Goal: Transaction & Acquisition: Purchase product/service

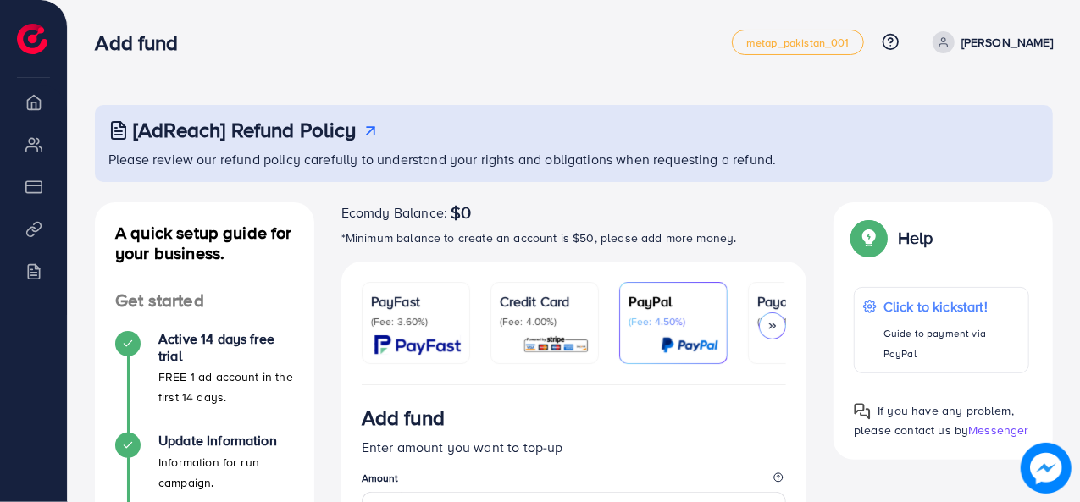
click at [374, 130] on icon at bounding box center [371, 131] width 18 height 18
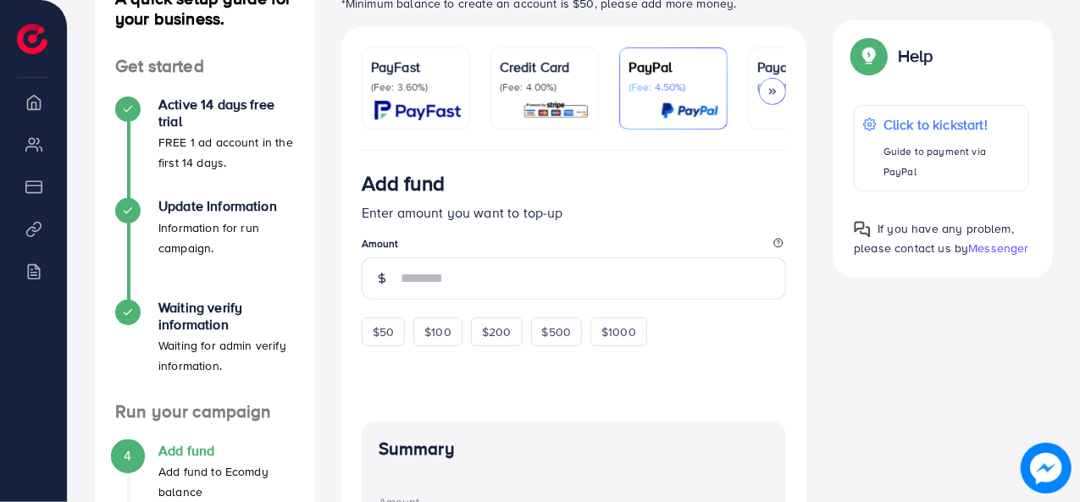
scroll to position [237, 0]
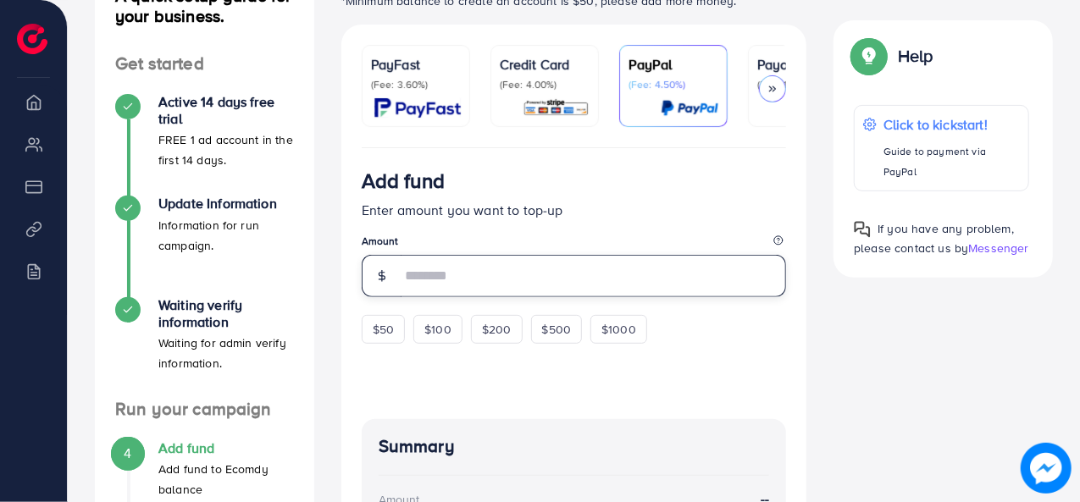
click at [476, 269] on input "number" at bounding box center [594, 276] width 386 height 42
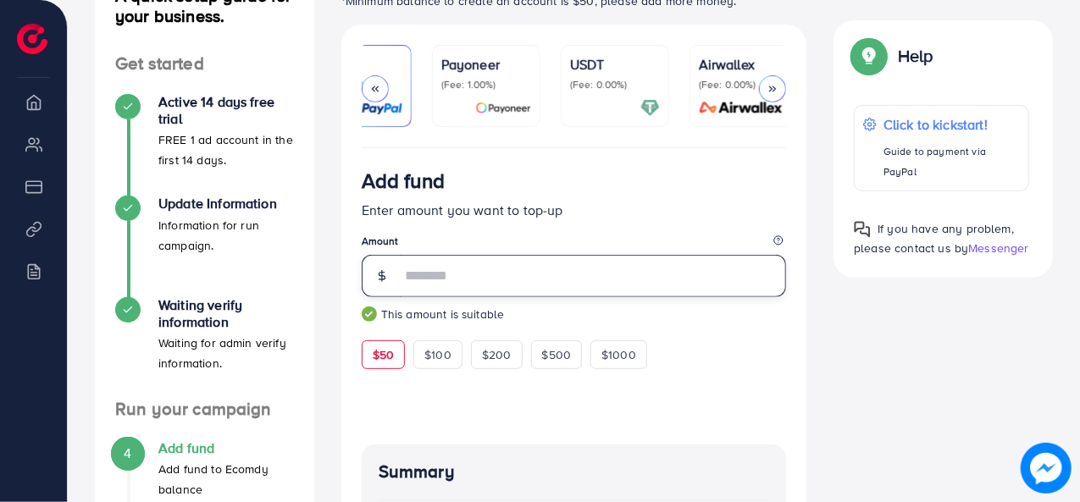
scroll to position [0, 327]
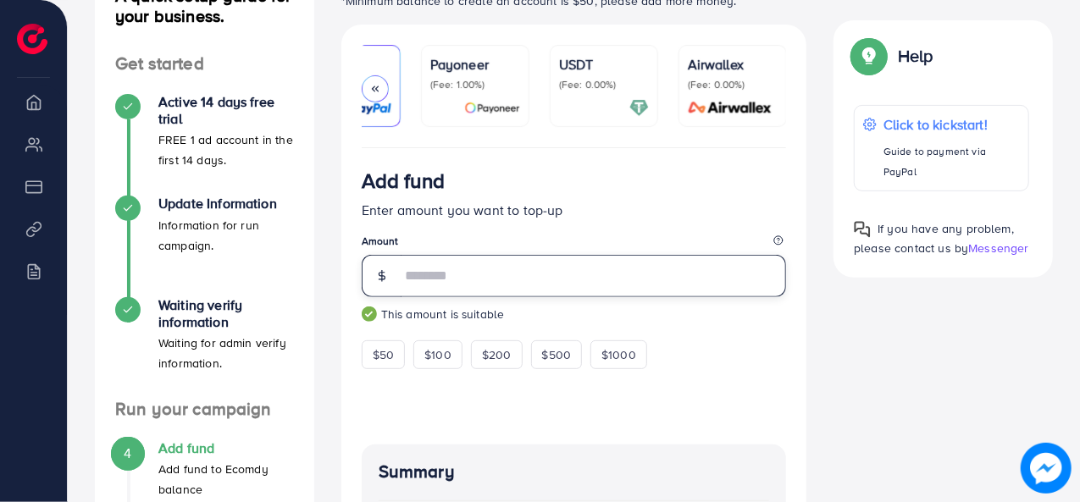
type input "**"
click at [862, 294] on div "A quick setup guide for your business. Get started Active 14 days free trial FR…" at bounding box center [573, 390] width 985 height 850
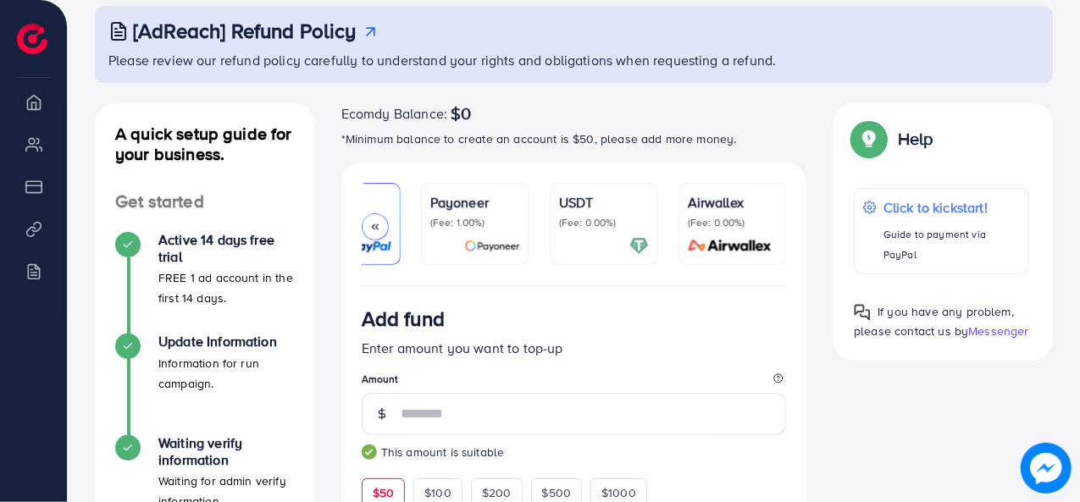
scroll to position [68, 0]
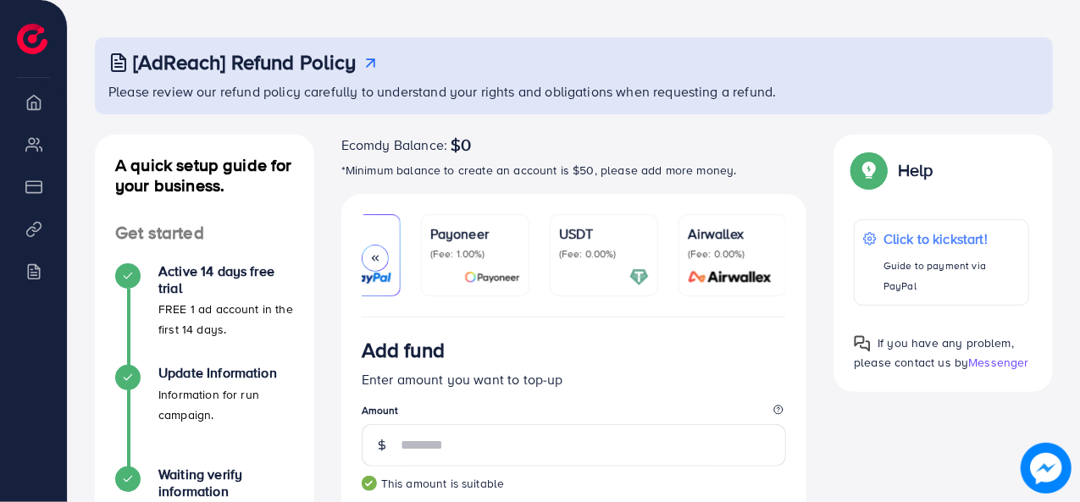
click at [625, 259] on p "(Fee: 0.00%)" at bounding box center [604, 254] width 90 height 14
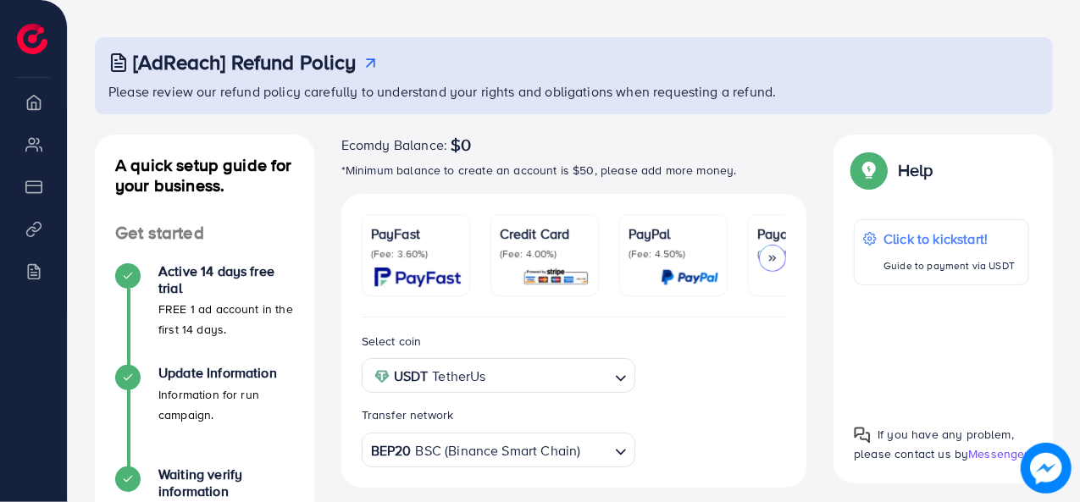
click at [433, 274] on img at bounding box center [417, 277] width 86 height 19
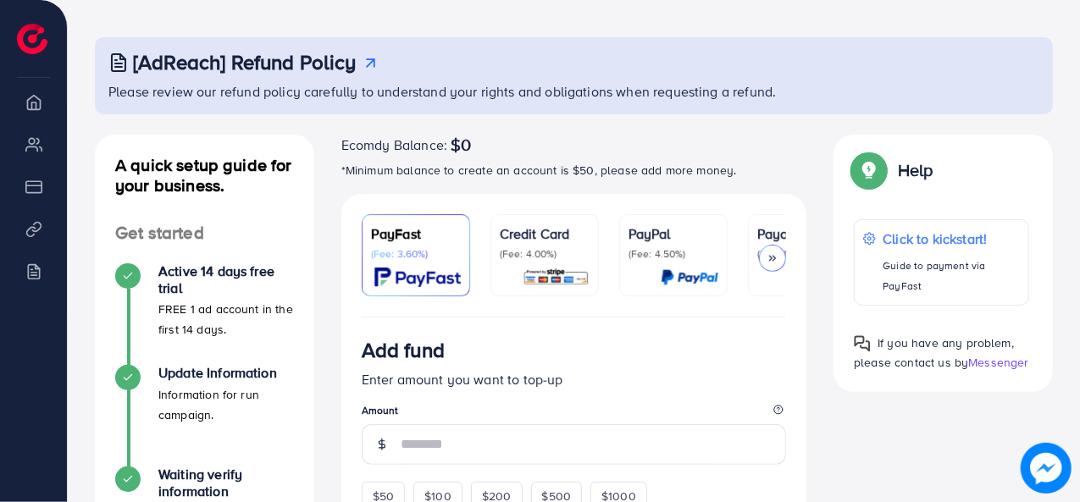
click at [523, 274] on img at bounding box center [556, 277] width 67 height 19
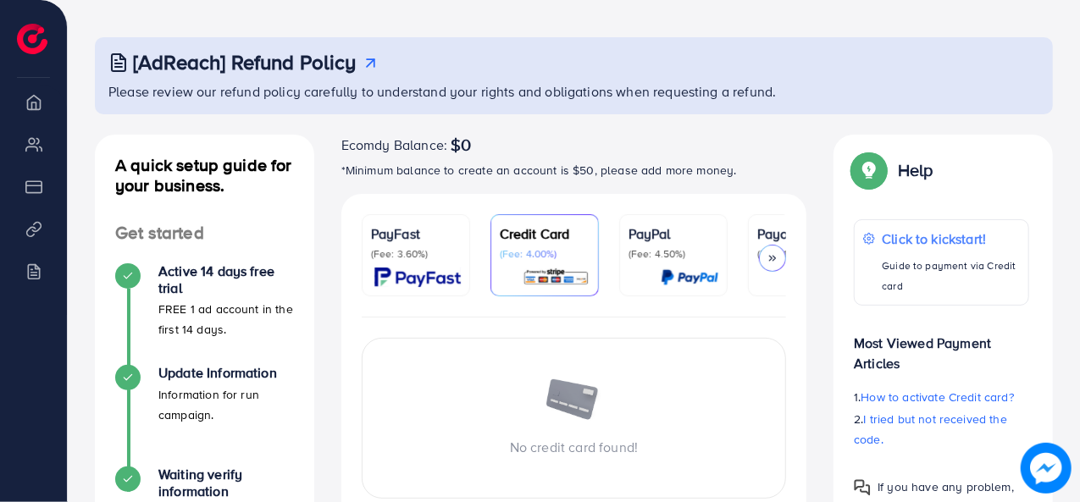
click at [627, 270] on link "PayPal (Fee: 4.50%)" at bounding box center [673, 255] width 108 height 82
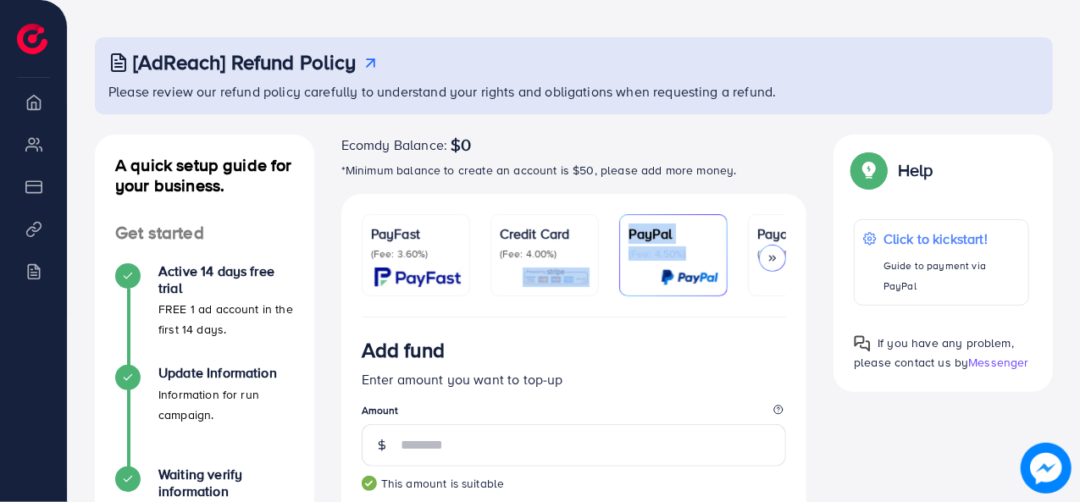
drag, startPoint x: 585, startPoint y: 314, endPoint x: 618, endPoint y: 319, distance: 33.4
click at [618, 318] on ul "PayFast (Fee: 3.60%) Credit Card (Fee: 4.00%) PayPal (Fee: 4.50%) Payoneer (Fee…" at bounding box center [574, 265] width 425 height 103
click at [700, 247] on p "(Fee: 4.50%)" at bounding box center [673, 254] width 90 height 14
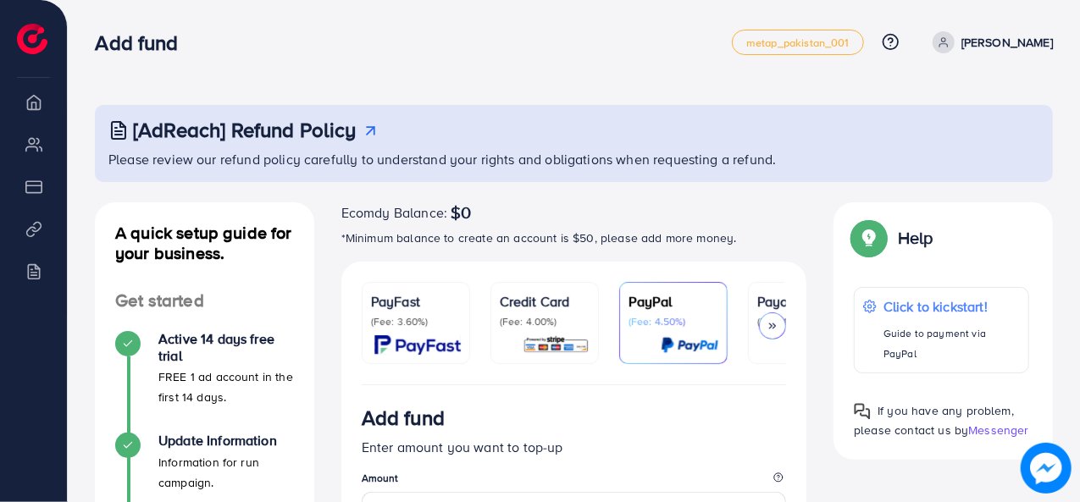
click at [938, 41] on icon at bounding box center [944, 42] width 12 height 12
click at [662, 329] on div "PayPal (Fee: 4.50%)" at bounding box center [673, 323] width 90 height 64
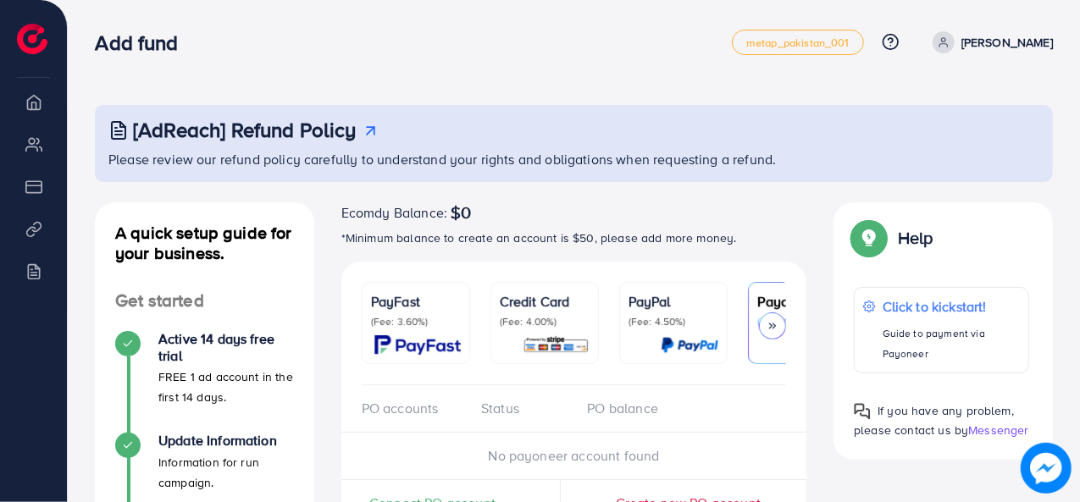
scroll to position [0, 327]
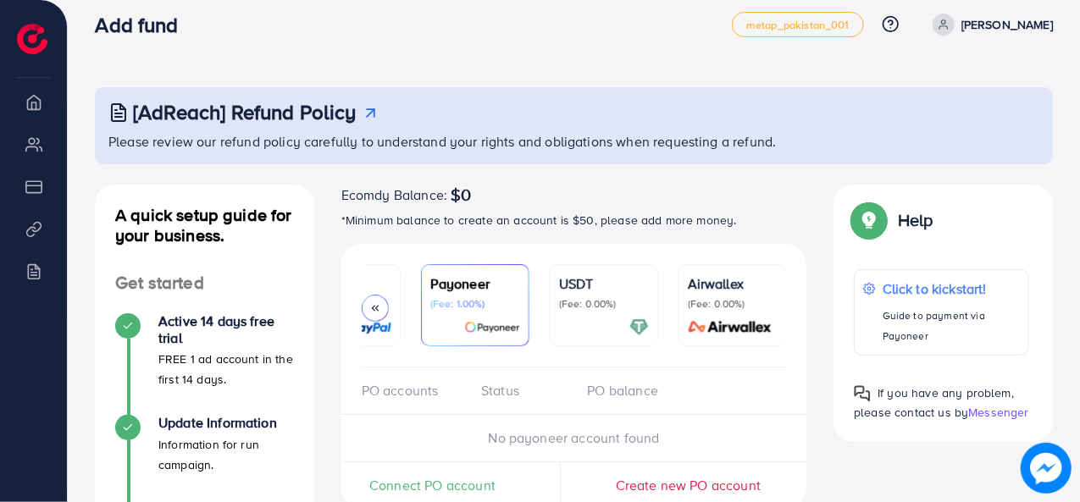
scroll to position [13, 0]
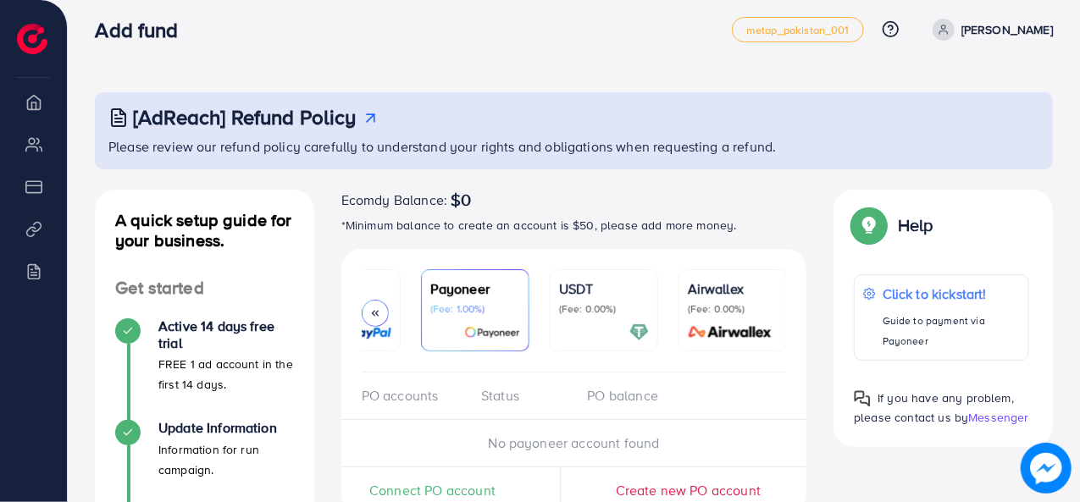
click at [689, 226] on p "*Minimum balance to create an account is $50, please add more money." at bounding box center [574, 225] width 466 height 20
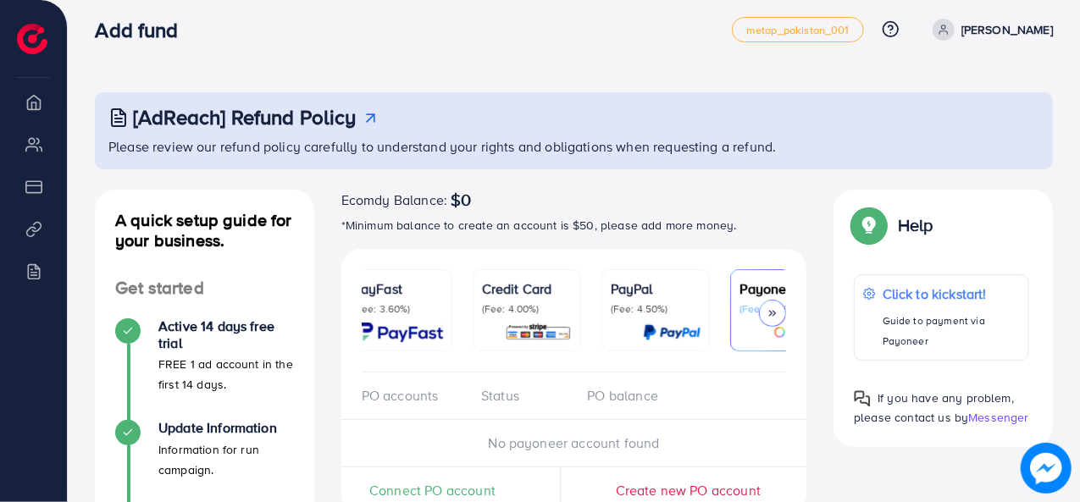
scroll to position [0, 0]
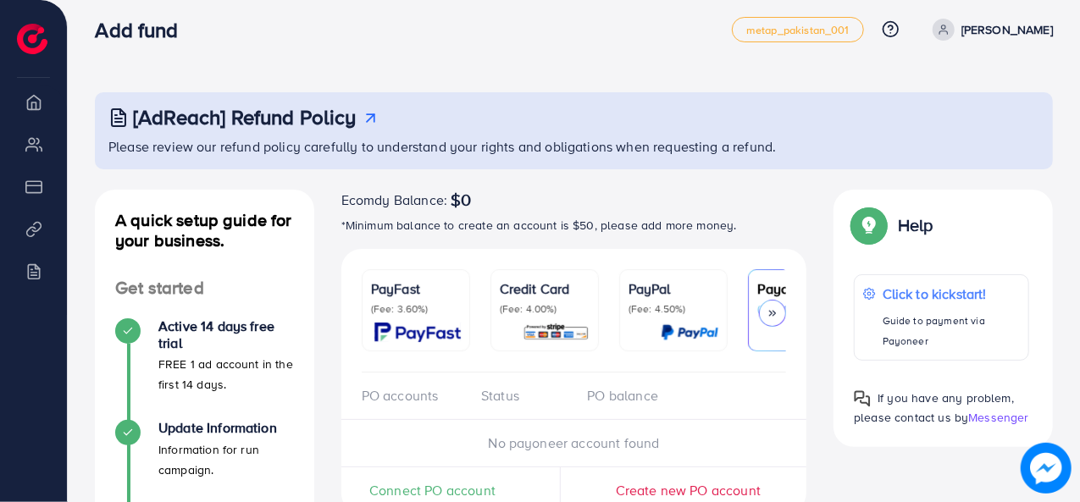
click at [647, 299] on div "PayPal (Fee: 4.50%)" at bounding box center [673, 297] width 90 height 37
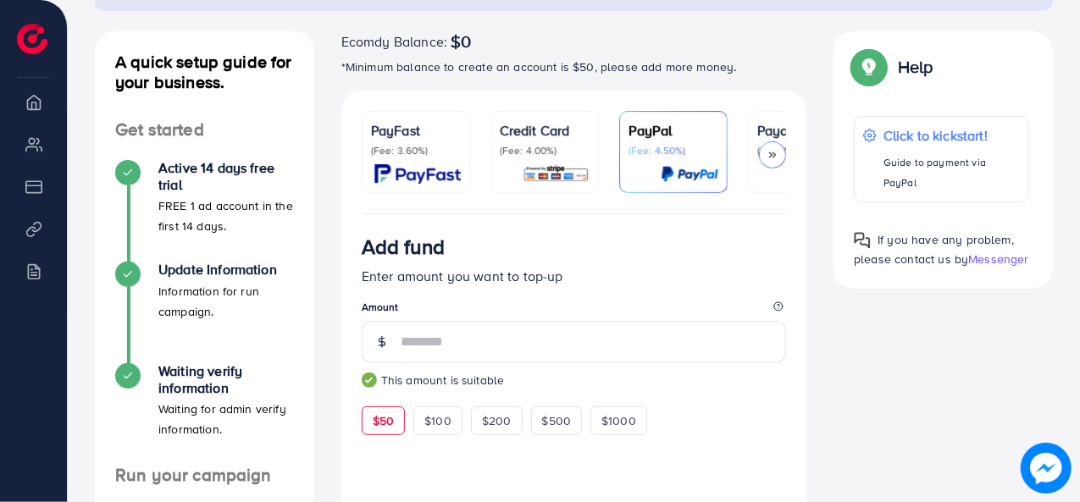
scroll to position [174, 0]
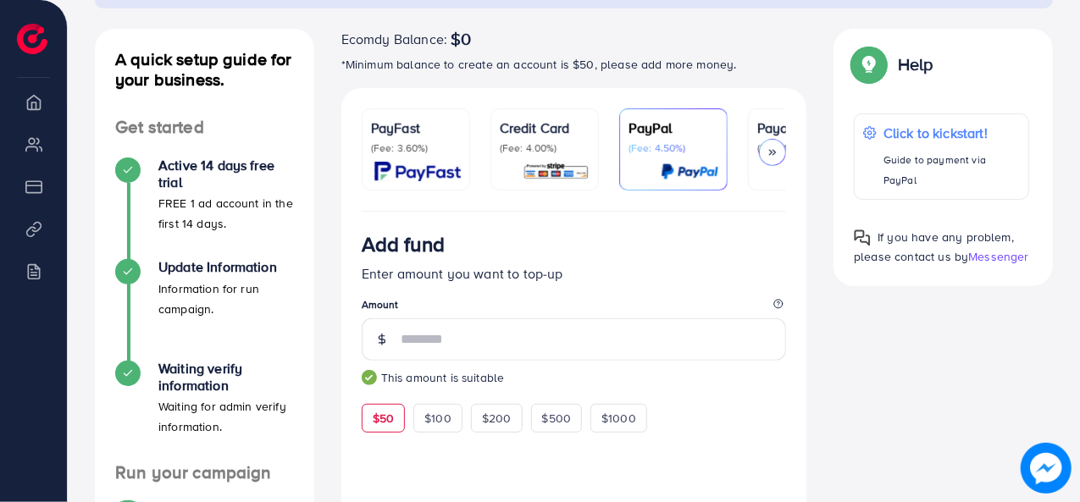
click at [779, 151] on div at bounding box center [772, 152] width 27 height 27
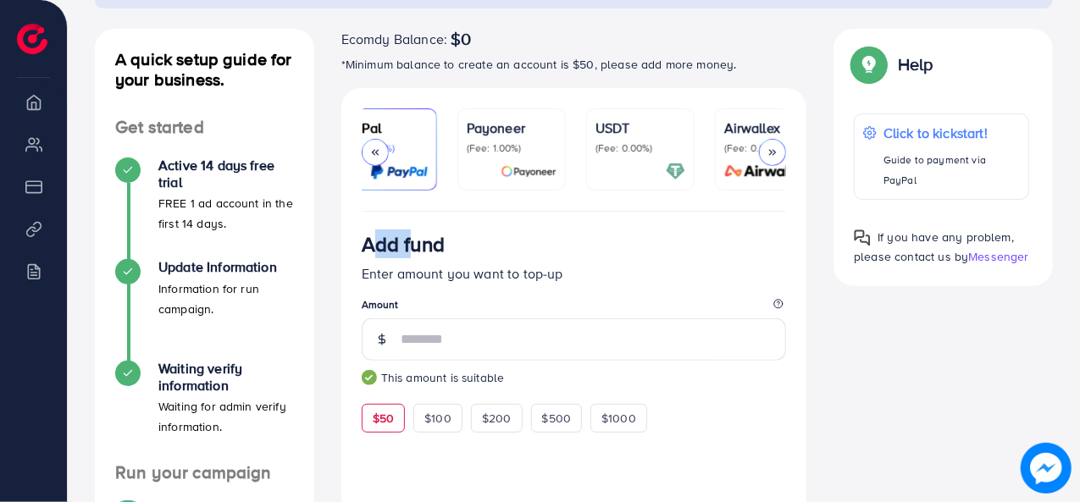
click at [779, 151] on div at bounding box center [772, 152] width 27 height 27
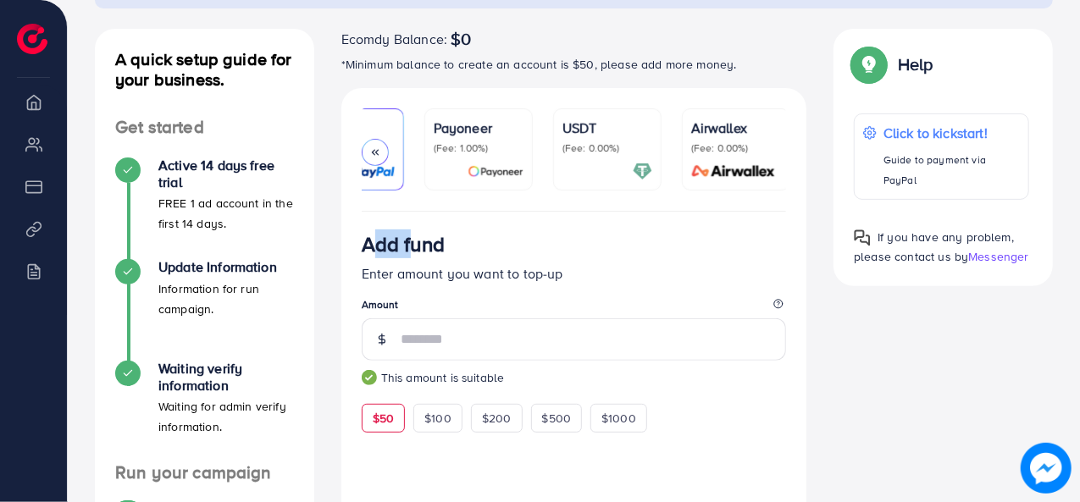
scroll to position [0, 327]
click at [483, 150] on p "(Fee: 1.00%)" at bounding box center [475, 148] width 90 height 14
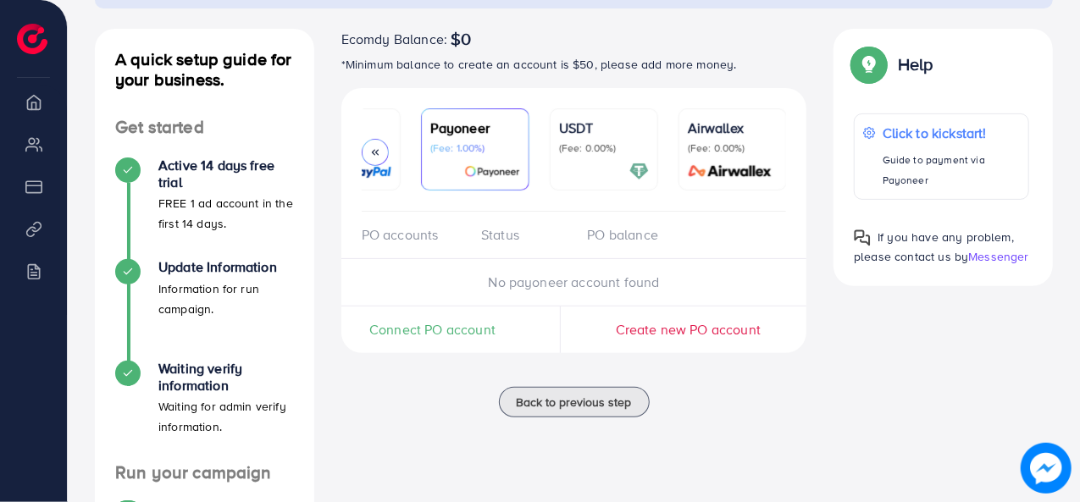
click at [412, 241] on div "PO accounts" at bounding box center [415, 234] width 106 height 19
click at [713, 339] on span "Create new PO account" at bounding box center [688, 329] width 145 height 19
click at [854, 342] on div "A quick setup guide for your business. Get started Active 14 days free trial FR…" at bounding box center [573, 378] width 985 height 699
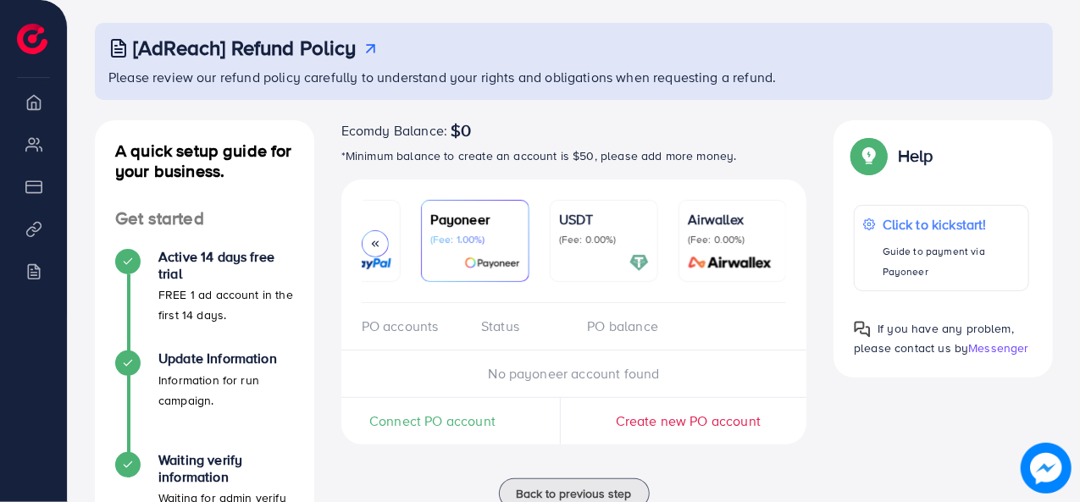
scroll to position [80, 0]
